Goal: Task Accomplishment & Management: Manage account settings

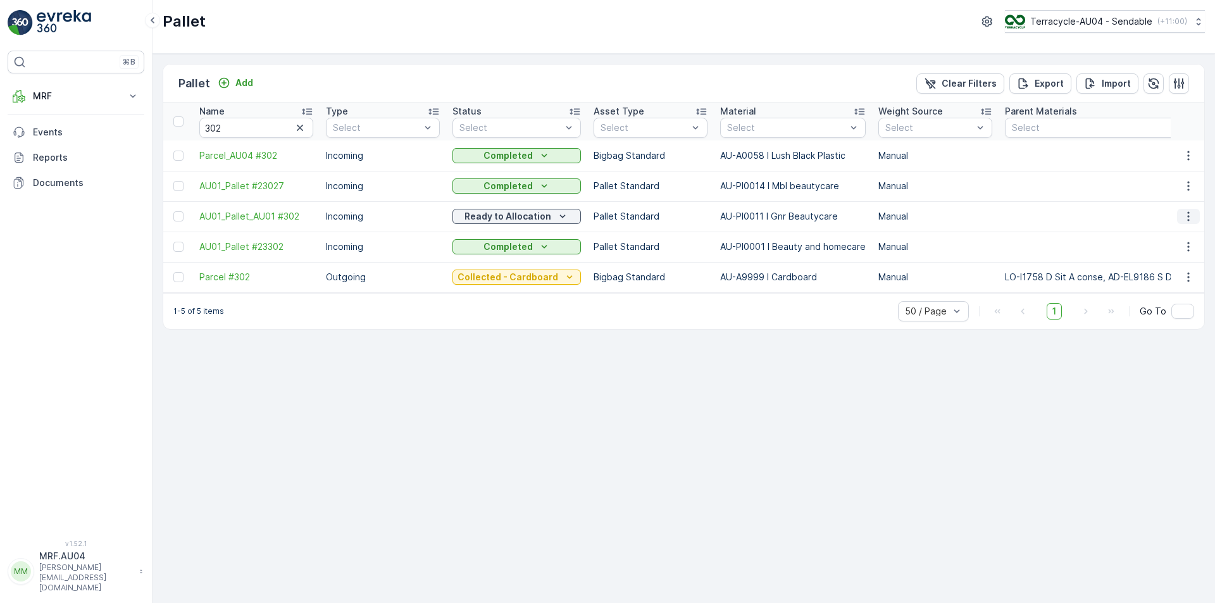
click at [1190, 218] on icon "button" at bounding box center [1188, 216] width 13 height 13
click at [1166, 256] on span "Edit Pallet" at bounding box center [1158, 253] width 43 height 13
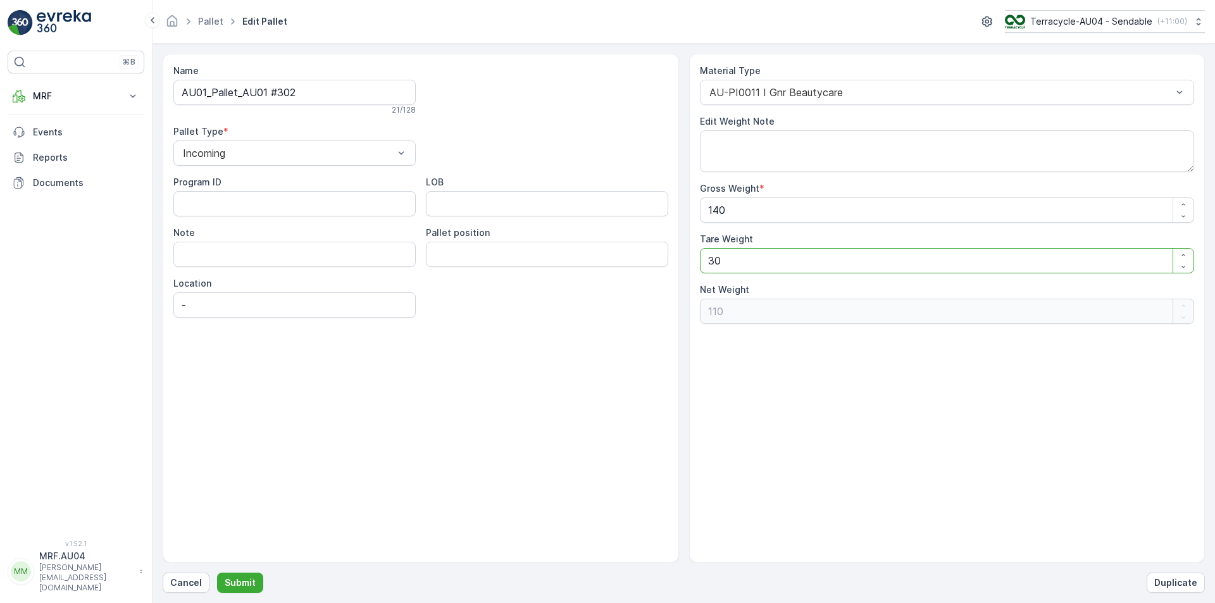
drag, startPoint x: 745, startPoint y: 259, endPoint x: 587, endPoint y: 275, distance: 158.4
click at [592, 275] on div "Name AU01_Pallet_AU01 #302 21 / 128 Pallet Type * Incoming Program ID LOB Note …" at bounding box center [684, 308] width 1042 height 509
type Weight "2"
type Weight "138"
type Weight "27"
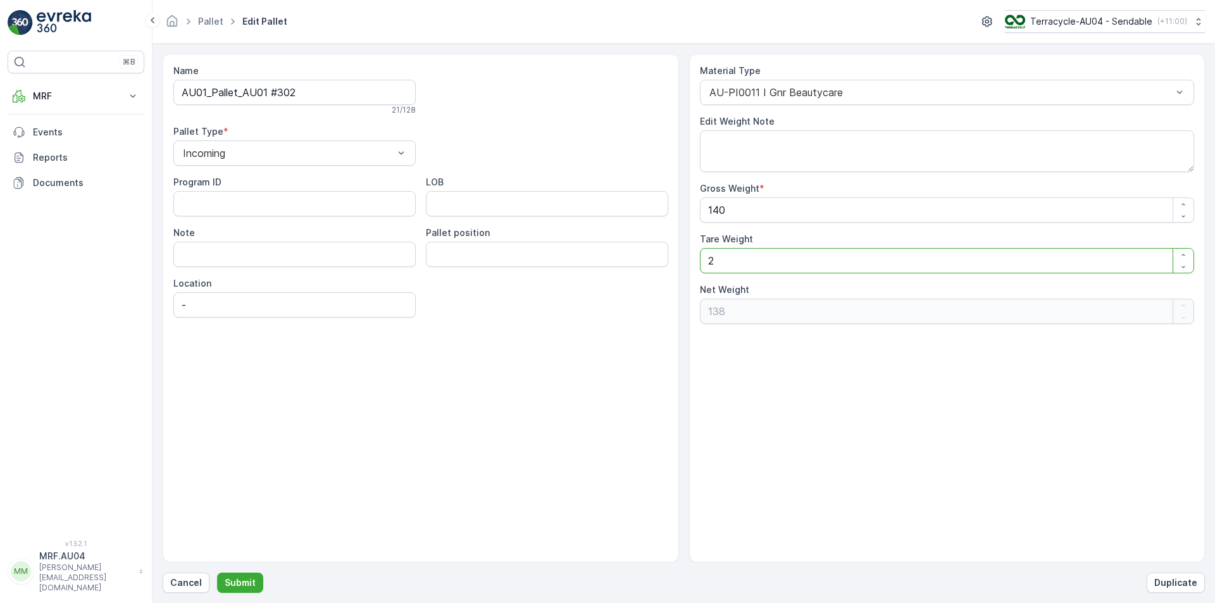
type Weight "113"
type Weight "27.5"
type Weight "112.5"
type Weight "27.5"
click at [236, 583] on p "Submit" at bounding box center [240, 583] width 31 height 13
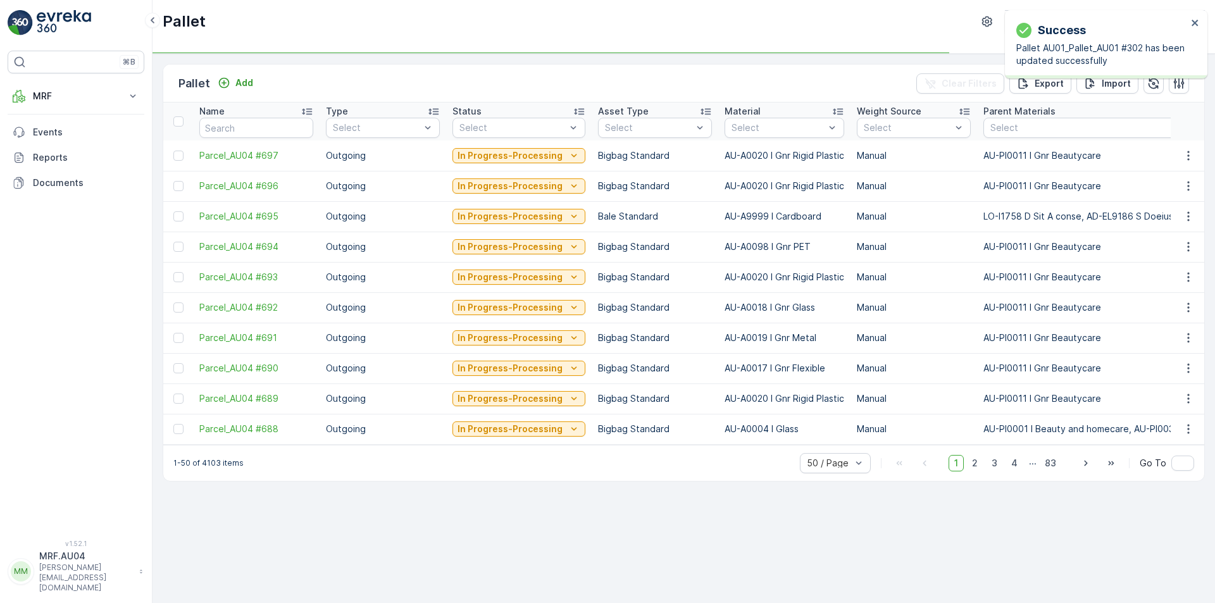
click at [1097, 44] on p "Pallet AU01_Pallet_AU01 #302 has been updated successfully" at bounding box center [1101, 54] width 171 height 25
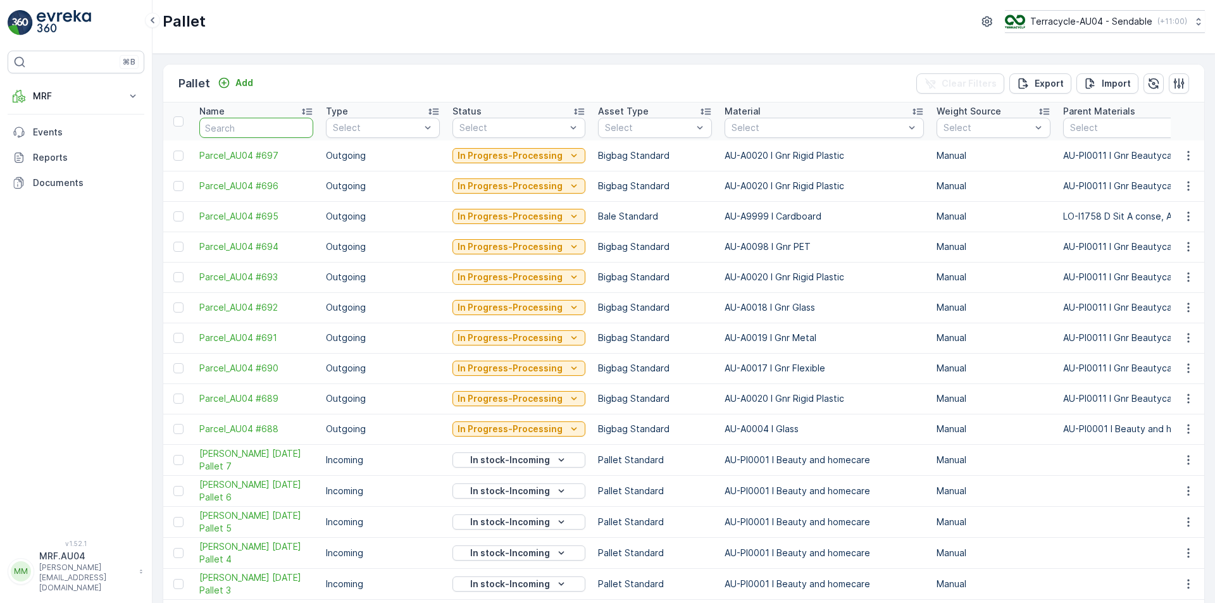
click at [276, 128] on input "text" at bounding box center [256, 128] width 114 height 20
type input "302"
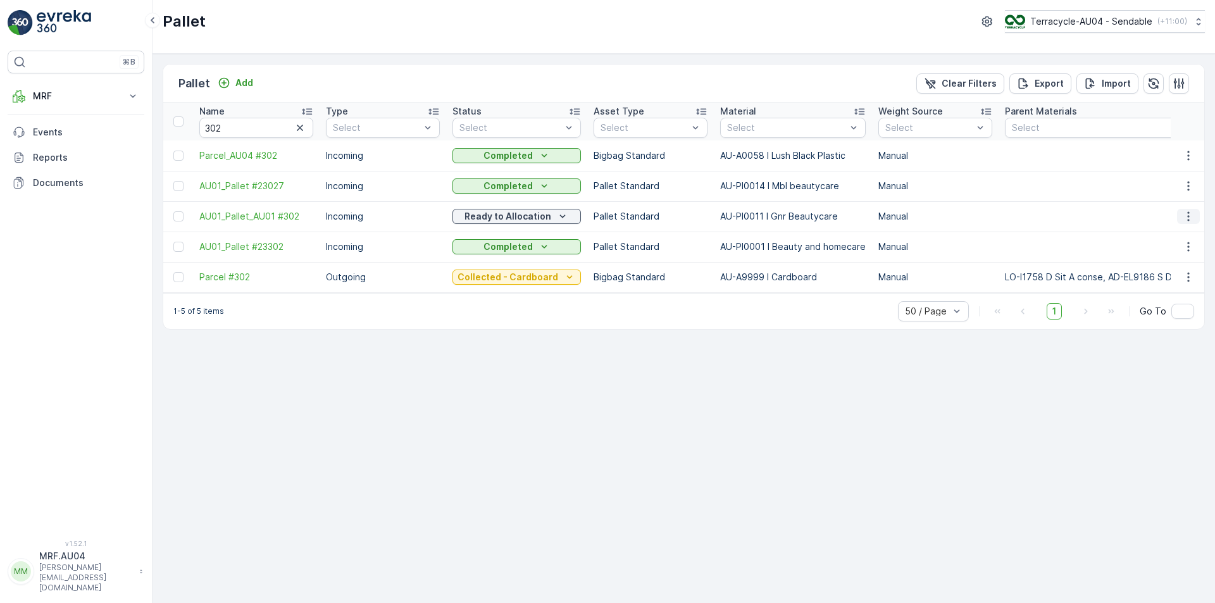
click at [1185, 217] on icon "button" at bounding box center [1188, 216] width 13 height 13
click at [1172, 305] on div "Print QR" at bounding box center [1174, 306] width 84 height 18
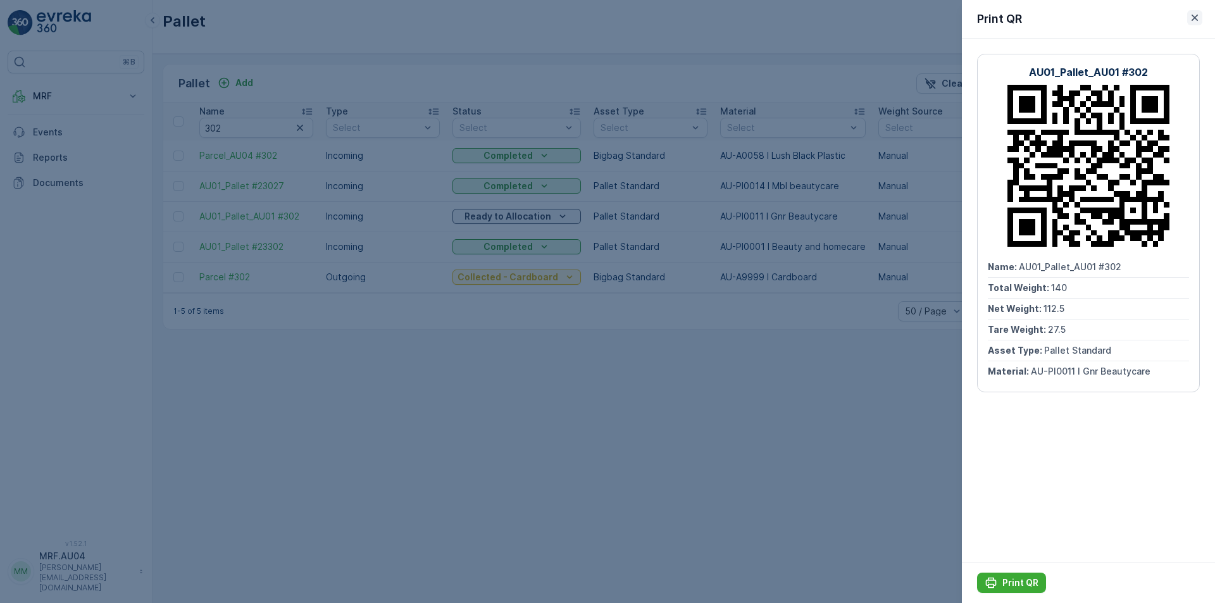
click at [1190, 16] on icon "button" at bounding box center [1194, 17] width 13 height 13
